Goal: Navigation & Orientation: Find specific page/section

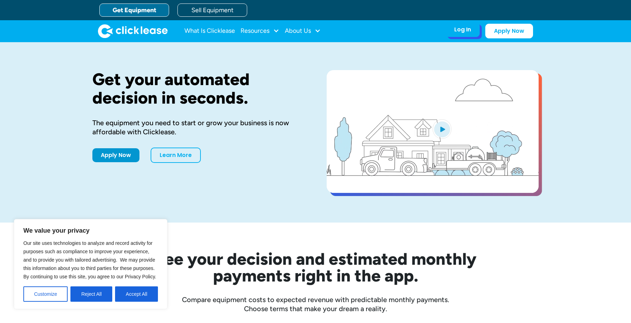
click at [462, 29] on div "Log In" at bounding box center [462, 29] width 17 height 7
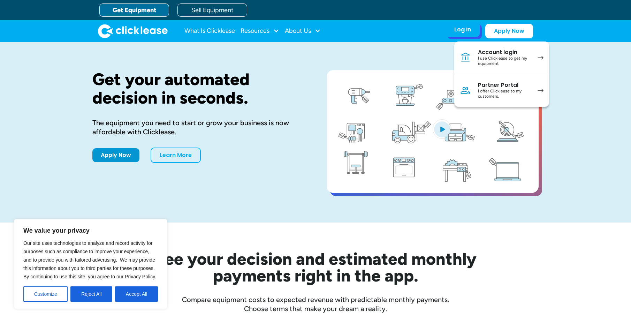
click at [506, 55] on div "Account login" at bounding box center [504, 52] width 53 height 7
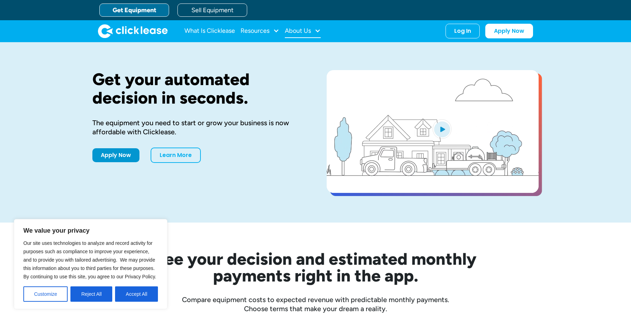
click at [317, 27] on div "About Us" at bounding box center [303, 31] width 36 height 14
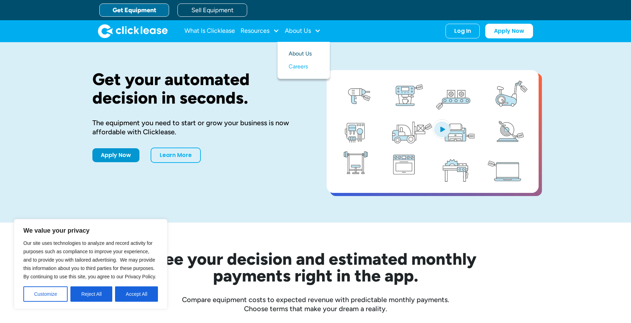
click at [303, 52] on link "About Us" at bounding box center [304, 53] width 30 height 13
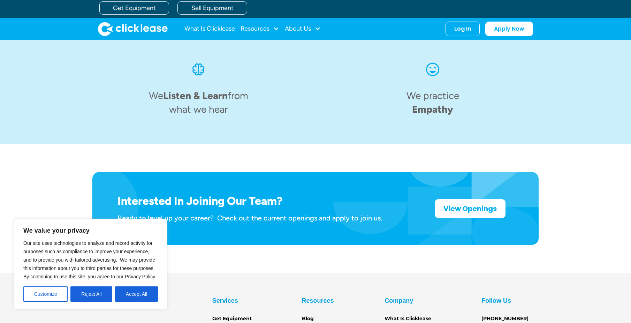
scroll to position [1080, 0]
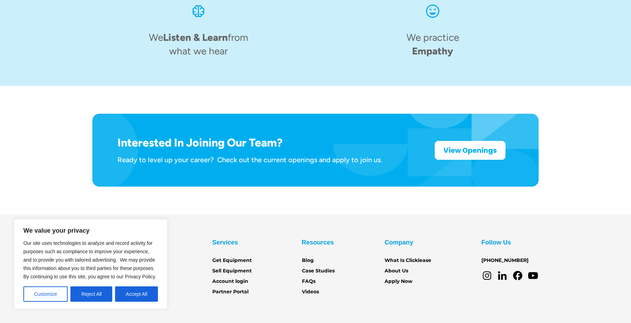
click at [206, 284] on section "Services Get Equipment Sell Equipment Account login Partner Portal Resources Bl…" at bounding box center [315, 283] width 631 height 138
click at [565, 86] on div "Interested In Joining Our Team? Ready to level up your career? Check out the cu…" at bounding box center [315, 150] width 603 height 128
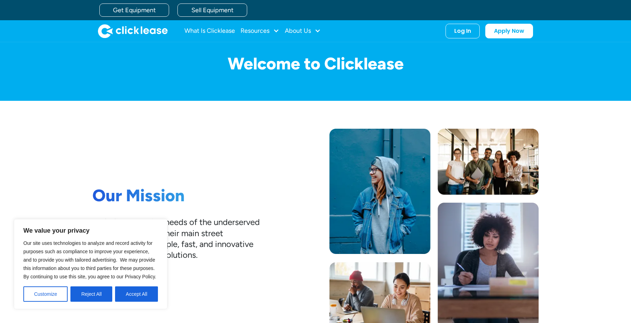
scroll to position [0, 0]
